Goal: Transaction & Acquisition: Purchase product/service

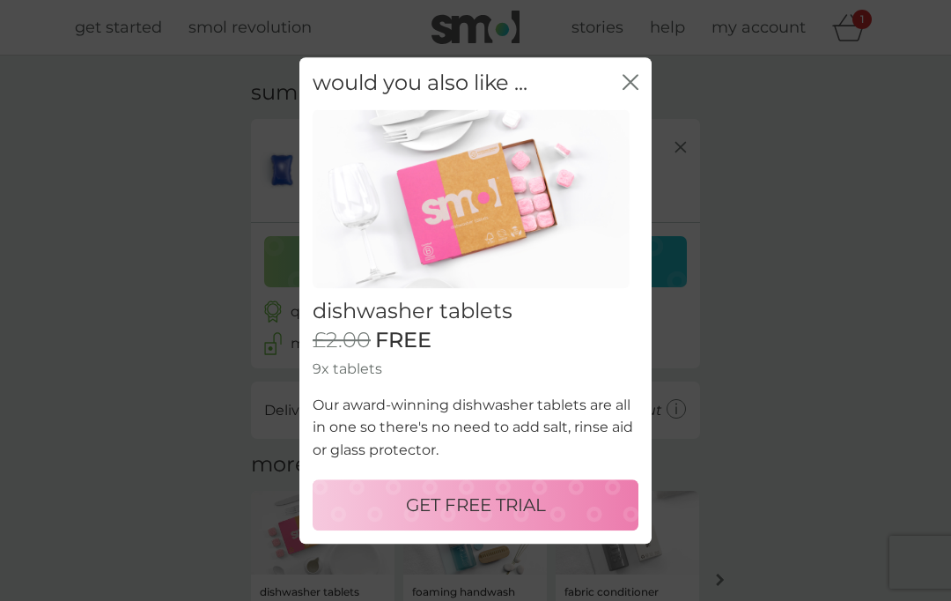
click at [458, 500] on p "GET FREE TRIAL" at bounding box center [476, 504] width 140 height 28
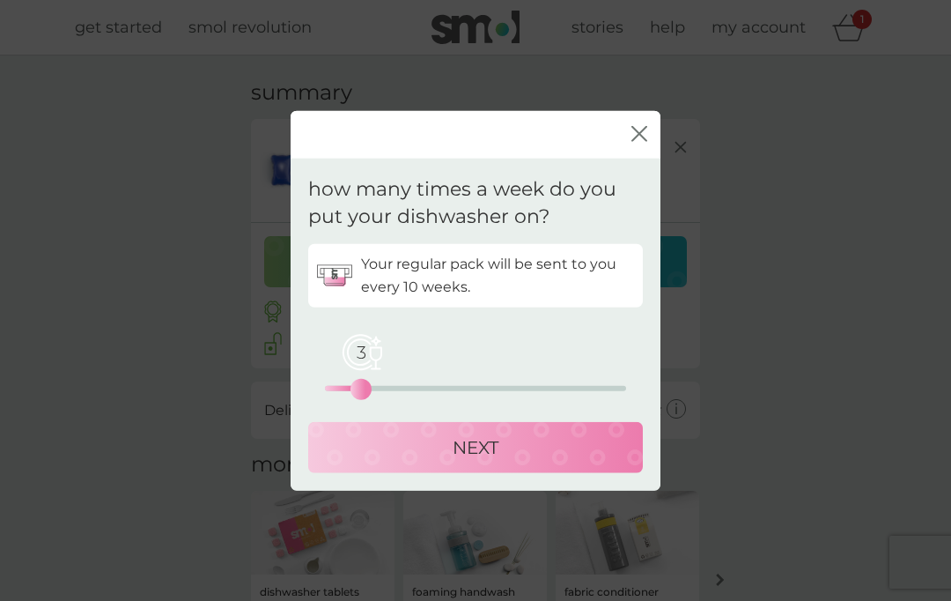
click at [459, 434] on p "NEXT" at bounding box center [476, 446] width 46 height 28
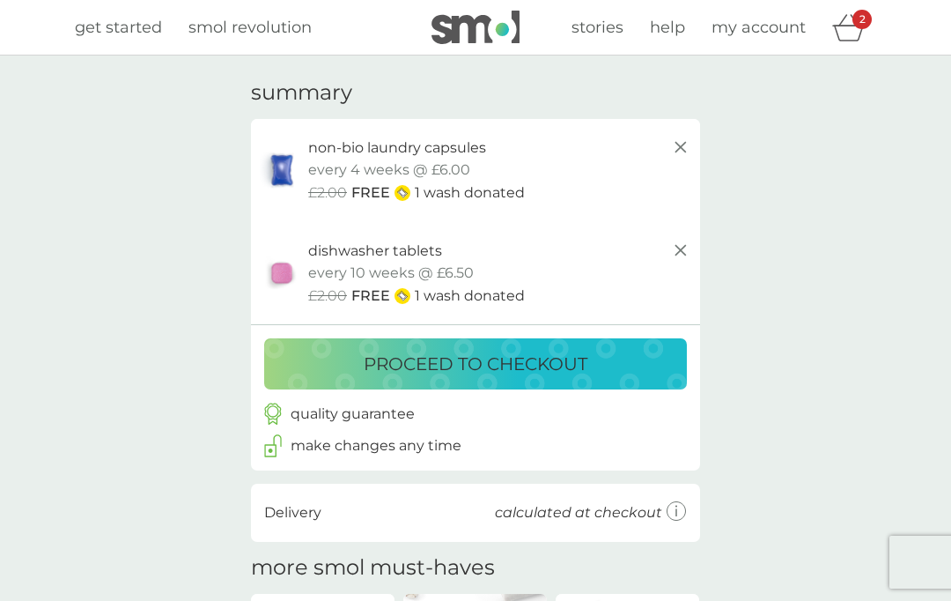
click at [436, 350] on p "proceed to checkout" at bounding box center [476, 364] width 224 height 28
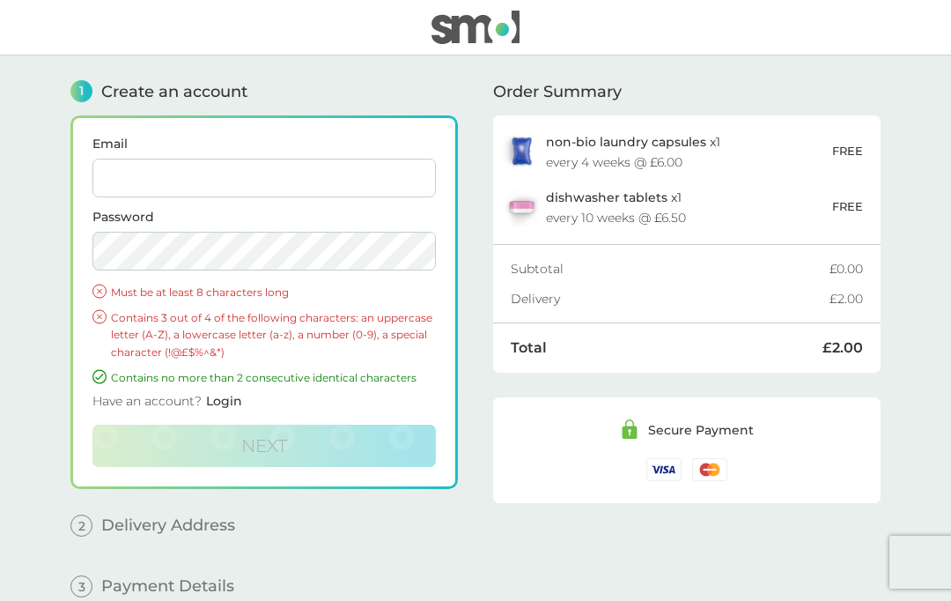
click at [158, 183] on input "Email" at bounding box center [263, 177] width 343 height 39
click at [121, 179] on input "Email" at bounding box center [263, 177] width 343 height 39
type input "[EMAIL_ADDRESS][DOMAIN_NAME]"
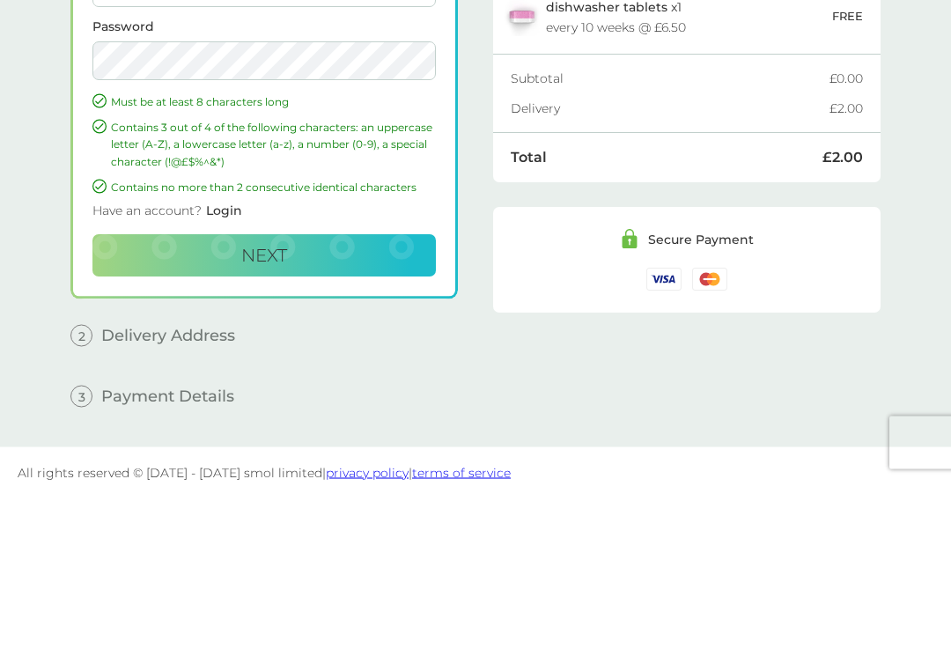
click at [267, 435] on span "Next" at bounding box center [264, 445] width 46 height 21
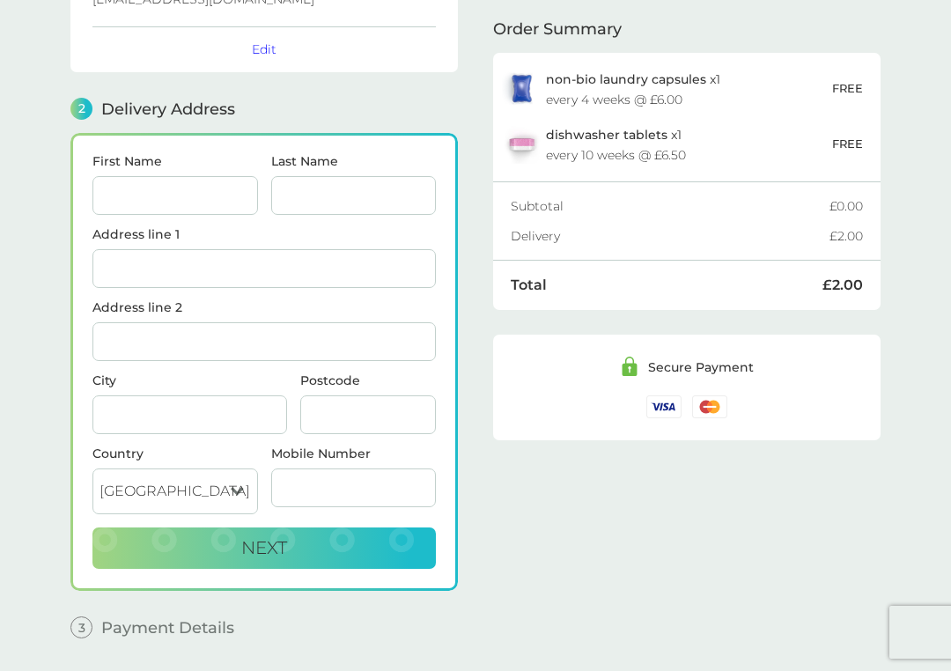
scroll to position [203, 0]
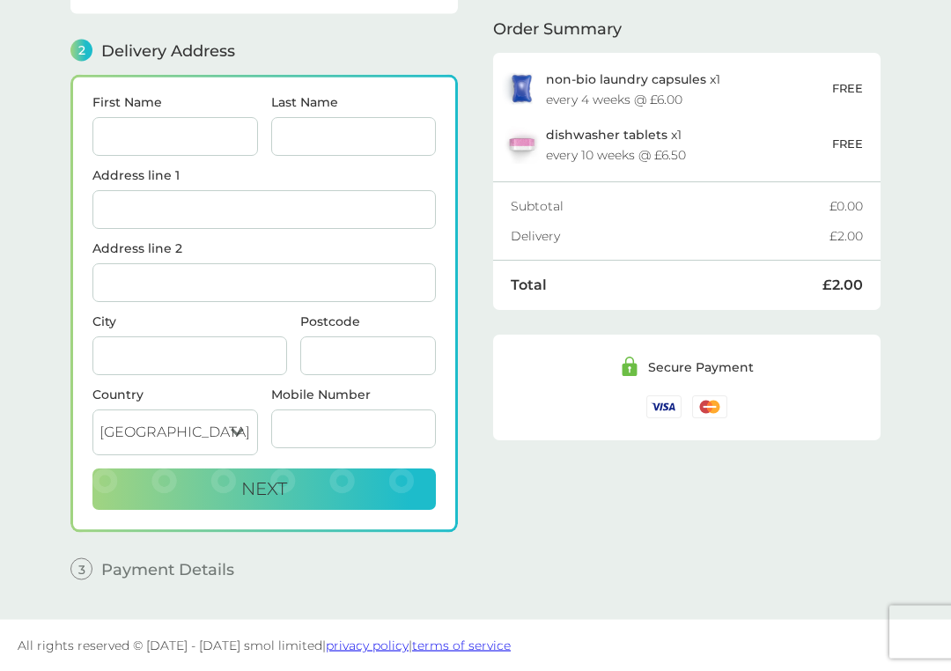
click at [163, 132] on input "First Name" at bounding box center [175, 137] width 166 height 39
click at [141, 129] on input "First Name" at bounding box center [175, 137] width 166 height 39
type input "[PERSON_NAME]"
click at [317, 144] on input "Last Name" at bounding box center [354, 137] width 166 height 39
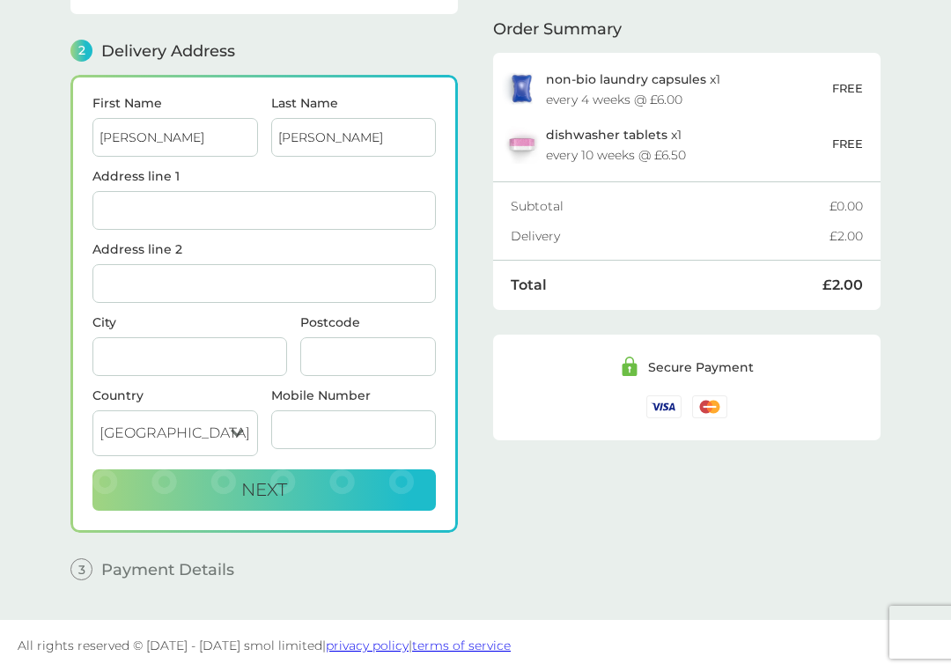
type input "[PERSON_NAME]"
click at [160, 209] on input "Address line 1" at bounding box center [263, 210] width 343 height 39
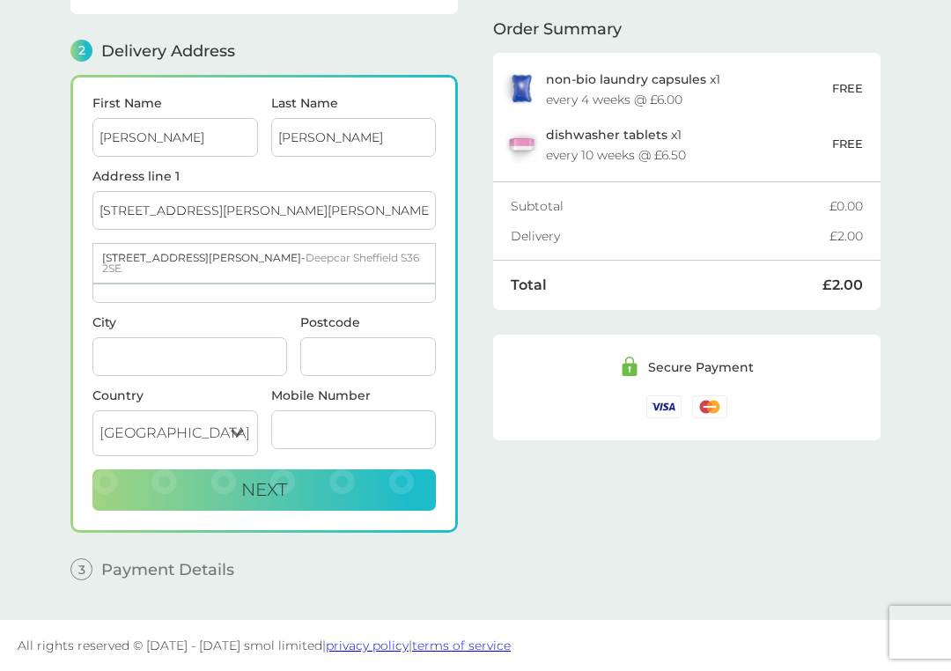
click at [252, 253] on span "Deepcar Sheffield S36 2SE" at bounding box center [260, 263] width 317 height 24
type input "[STREET_ADDRESS][PERSON_NAME]"
type input "[GEOGRAPHIC_DATA]"
type input "S36 2SE"
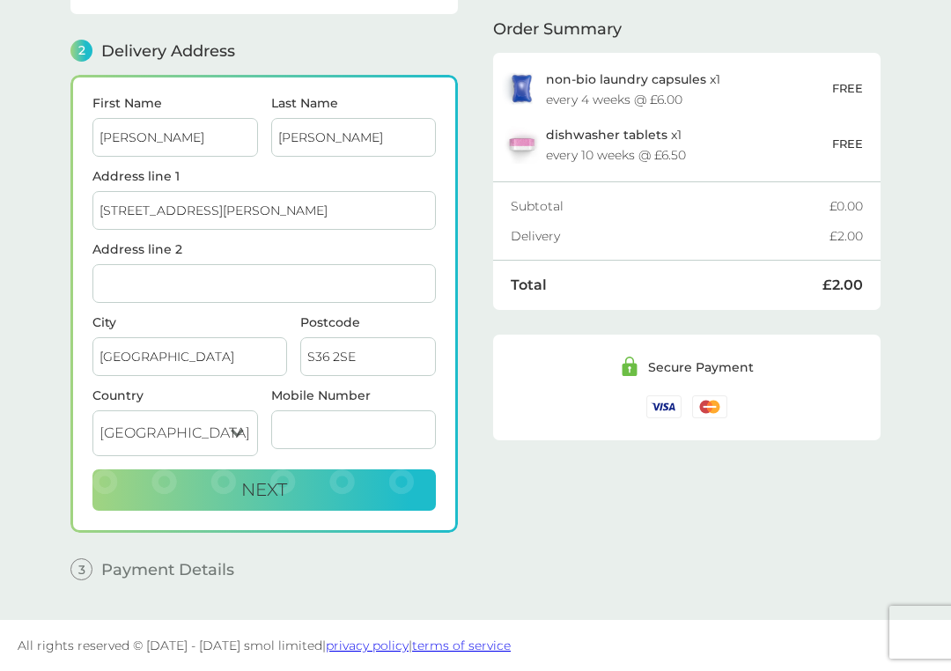
click at [306, 426] on input "Mobile Number" at bounding box center [354, 429] width 166 height 39
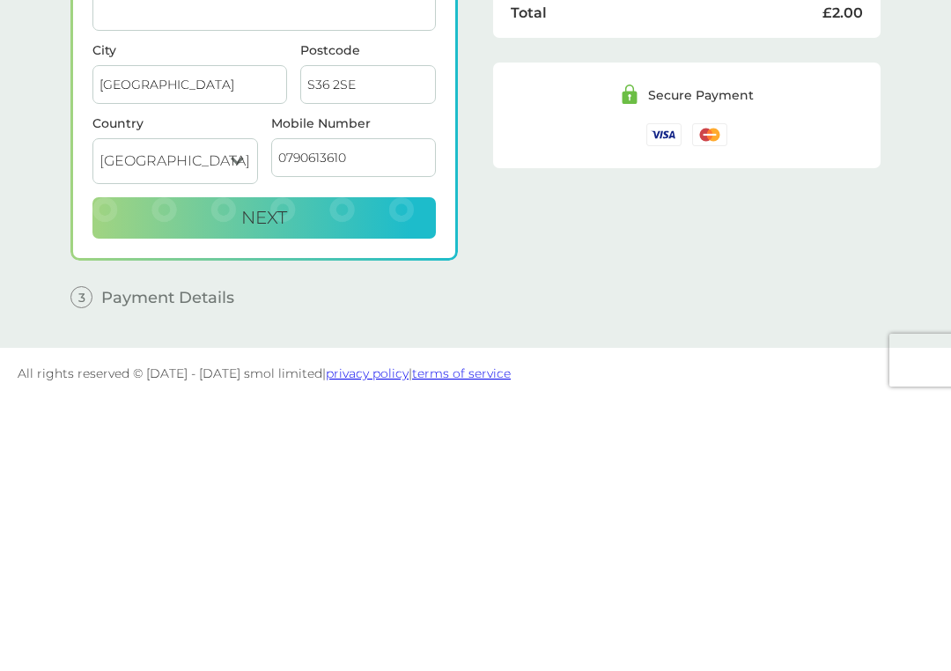
type input "07906136103"
click at [251, 479] on span "Next" at bounding box center [264, 489] width 46 height 21
checkbox input "true"
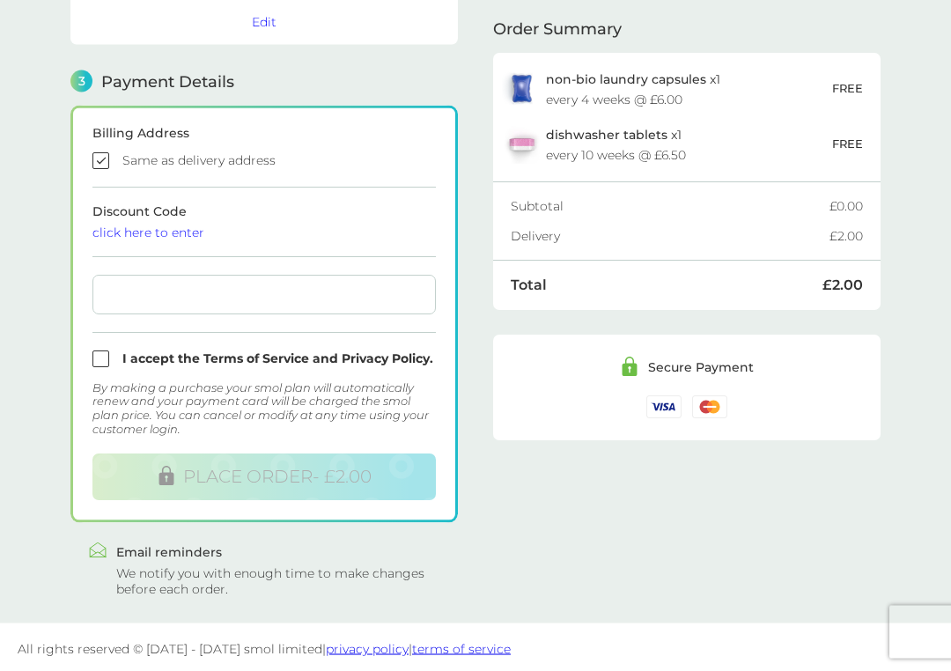
scroll to position [443, 0]
click at [104, 356] on input "checkbox" at bounding box center [263, 358] width 343 height 17
checkbox input "true"
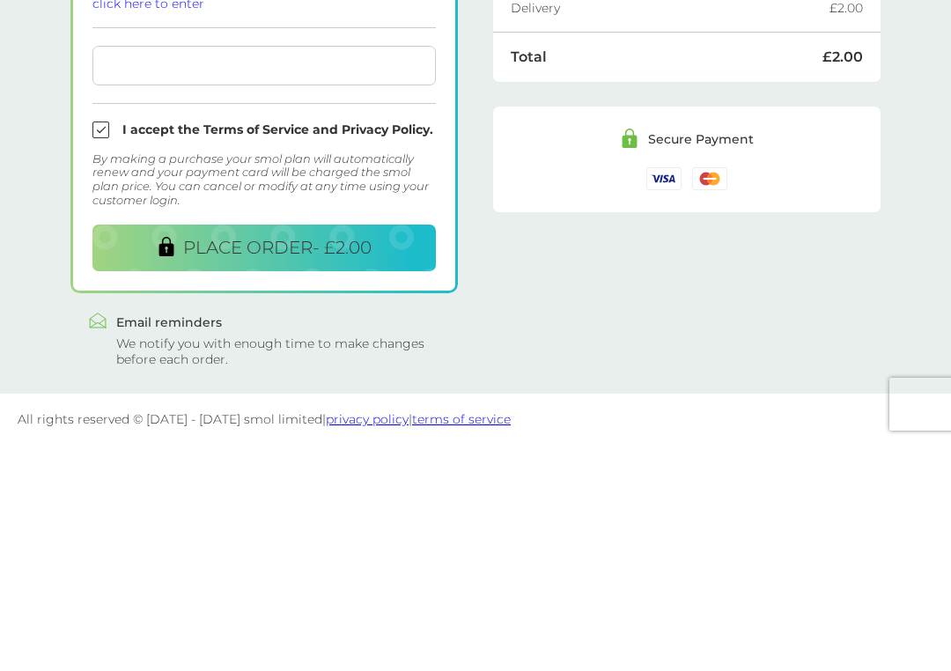
click at [284, 465] on span "PLACE ORDER - £2.00" at bounding box center [277, 475] width 188 height 21
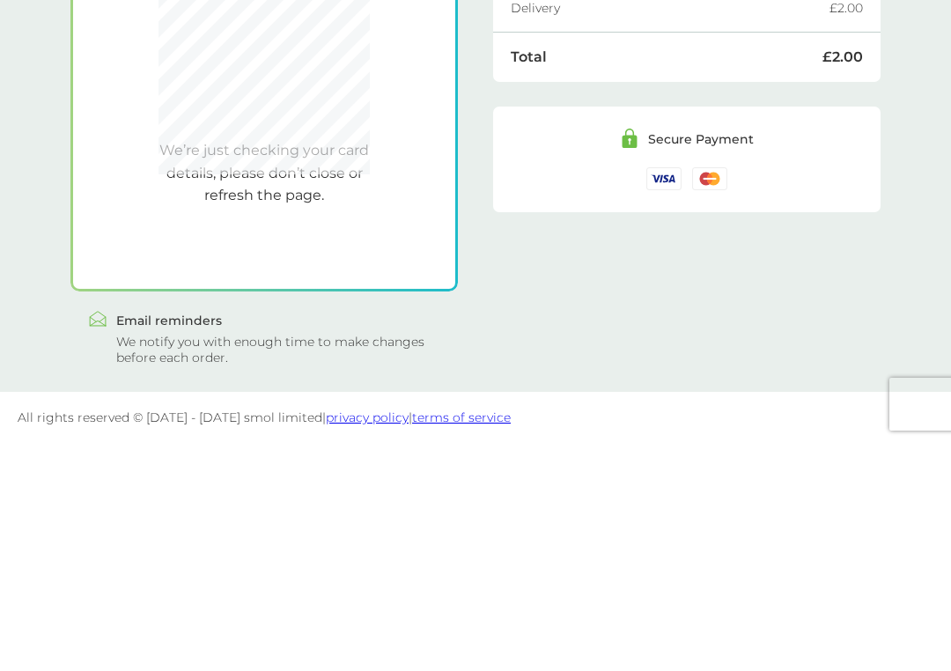
scroll to position [440, 0]
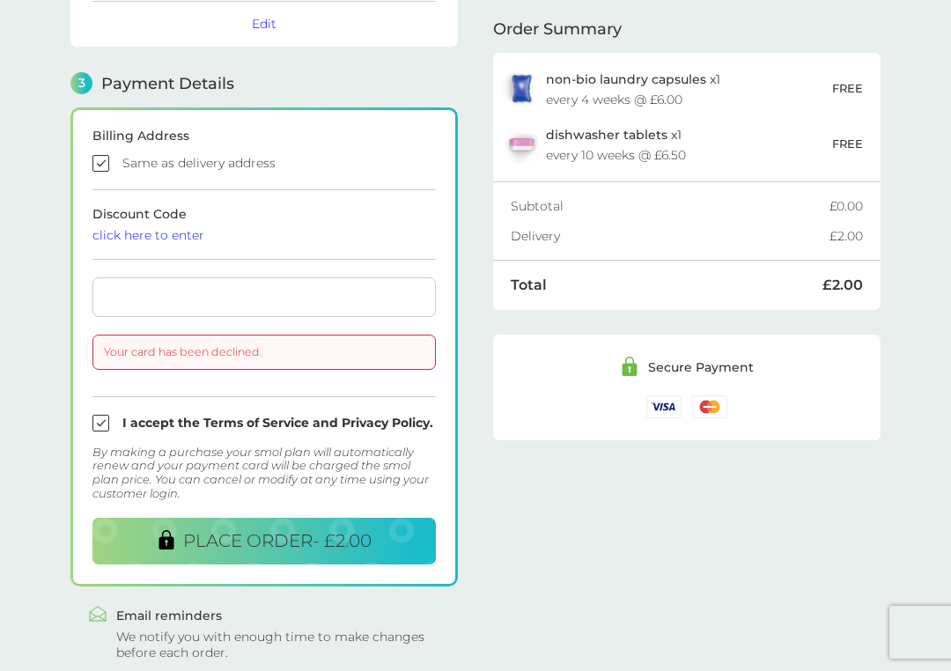
click at [391, 305] on div at bounding box center [263, 297] width 343 height 40
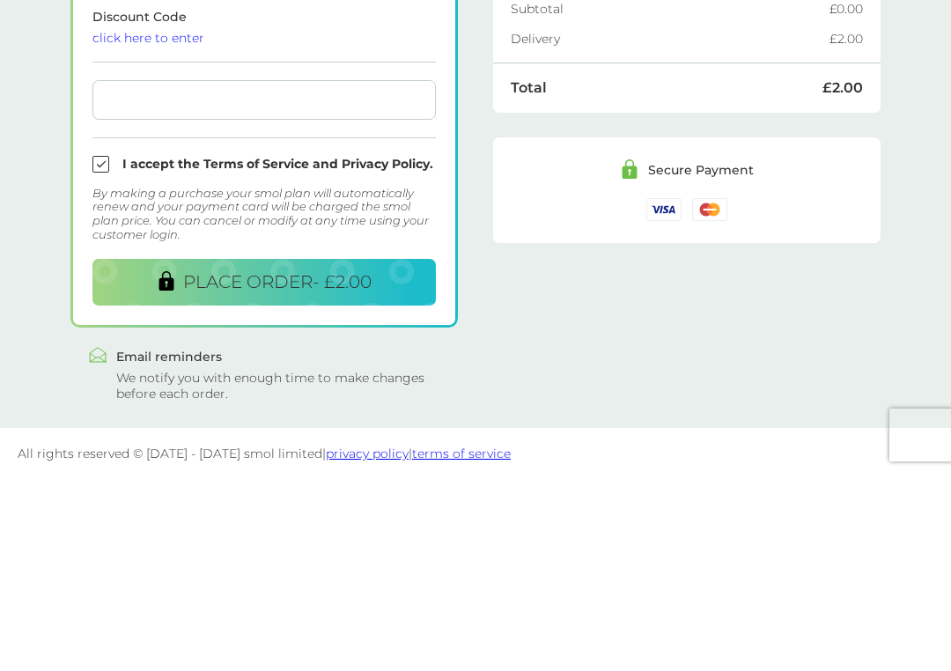
click at [265, 468] on span "PLACE ORDER - £2.00" at bounding box center [277, 478] width 188 height 21
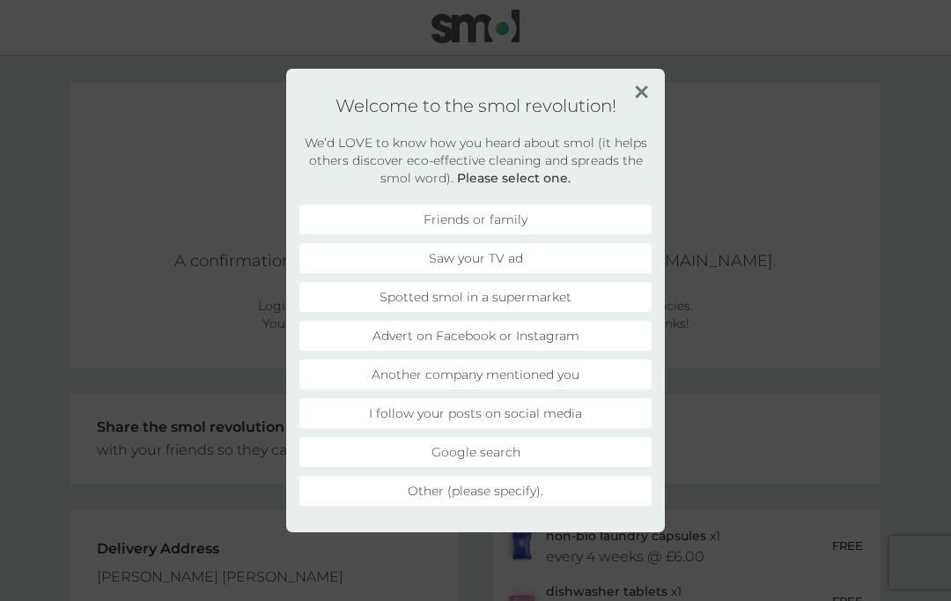
click at [430, 333] on li "Advert on Facebook or Instagram" at bounding box center [475, 336] width 352 height 30
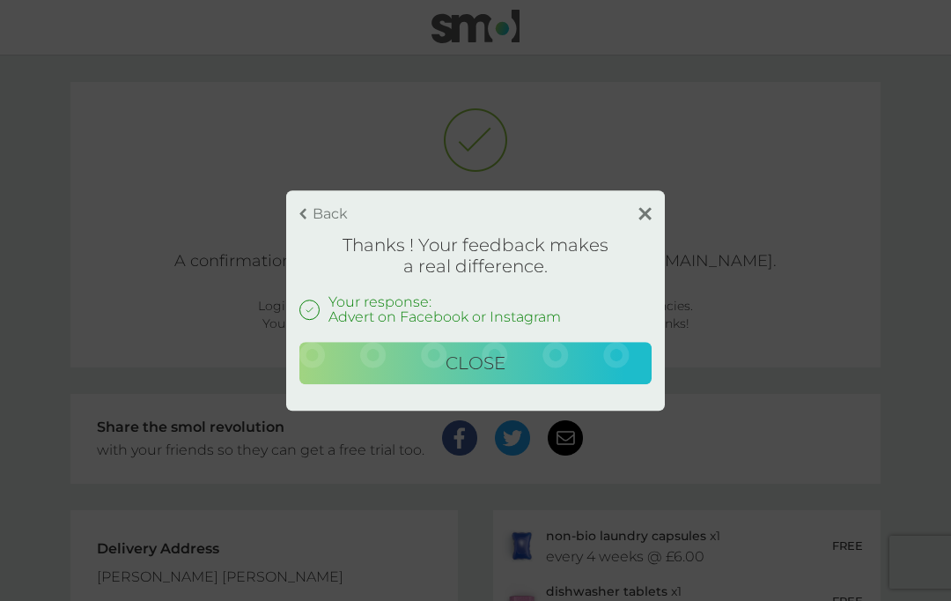
click at [489, 373] on span "Close" at bounding box center [476, 362] width 60 height 21
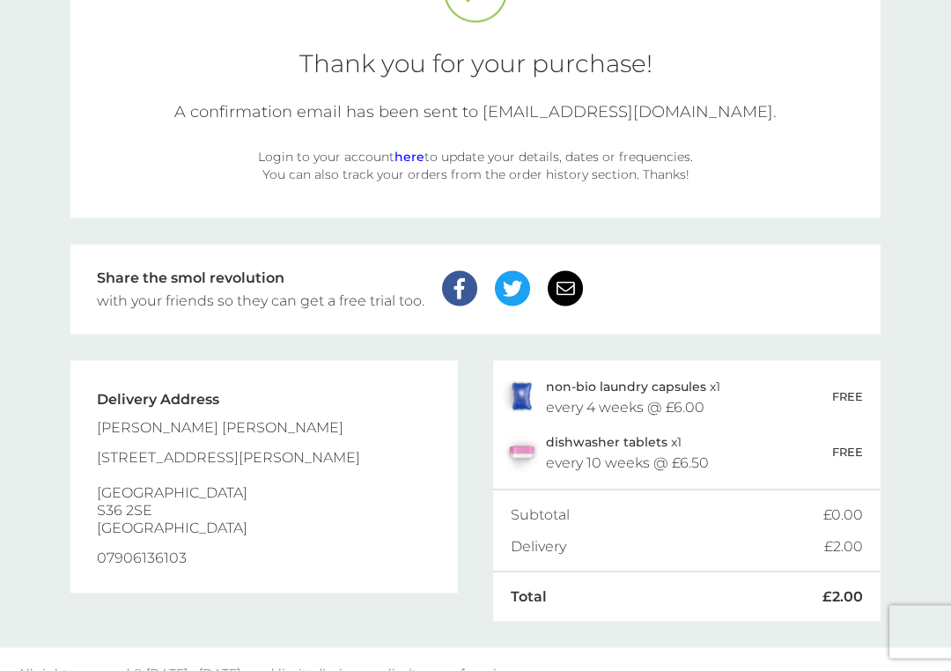
scroll to position [177, 0]
